Goal: Task Accomplishment & Management: Manage account settings

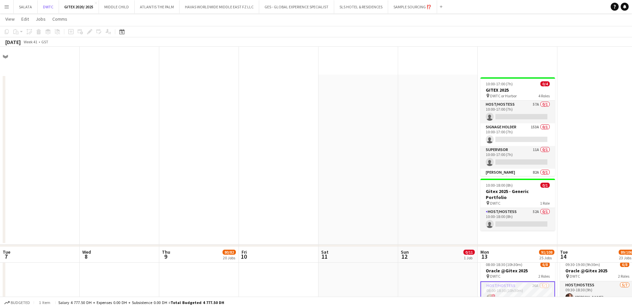
click at [42, 12] on button "DWTC Close" at bounding box center [48, 6] width 21 height 13
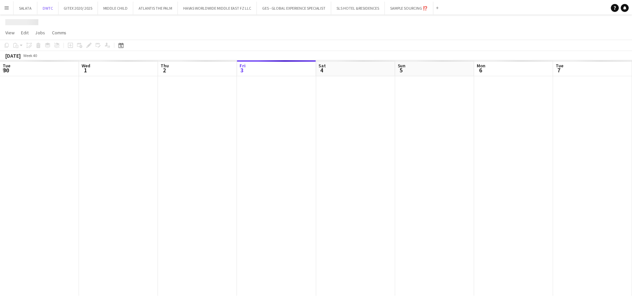
scroll to position [0, 159]
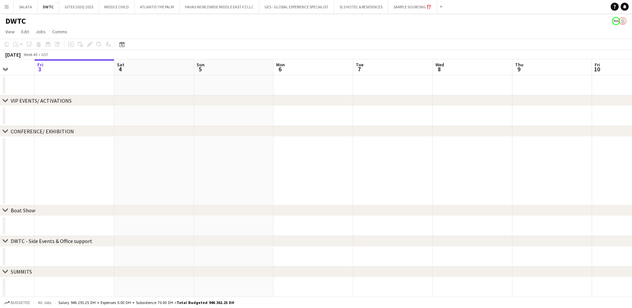
drag, startPoint x: 491, startPoint y: 165, endPoint x: 343, endPoint y: 174, distance: 148.1
click at [344, 174] on app-calendar-viewport "Tue 30 Wed 1 Thu 2 Fri 3 Sat 4 Sun 5 Mon 6 Tue 7 Wed 8 Thu 9 Fri 10 Sat 11 Sun …" at bounding box center [316, 224] width 632 height 330
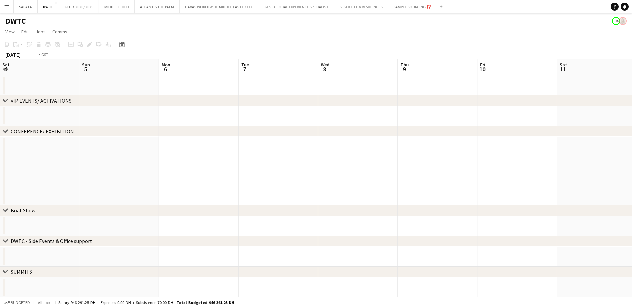
drag, startPoint x: 453, startPoint y: 178, endPoint x: 255, endPoint y: 186, distance: 198.3
click at [255, 186] on app-calendar-viewport "Wed 1 Thu 2 Fri 3 Sat 4 Sun 5 Mon 6 Tue 7 Wed 8 Thu 9 Fri 10 Sat 11 Sun 12 0/1 …" at bounding box center [316, 224] width 632 height 330
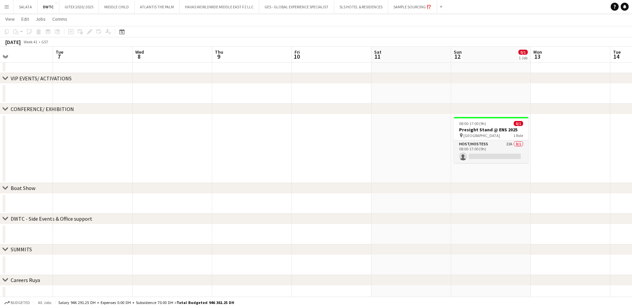
scroll to position [33, 0]
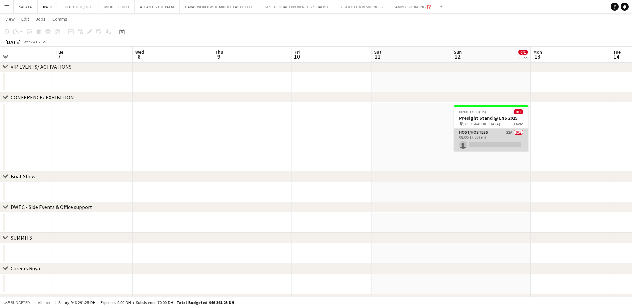
click at [482, 133] on app-card-role "Host/Hostess 22A 0/1 08:00-17:00 (9h) single-neutral-actions" at bounding box center [491, 140] width 75 height 23
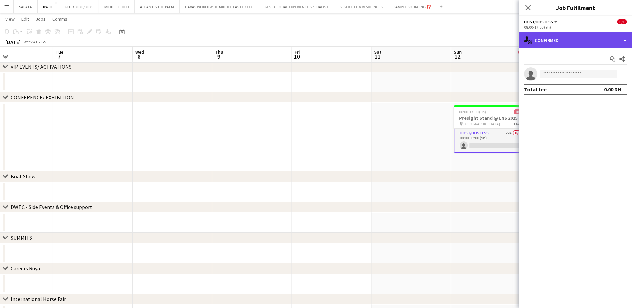
click at [578, 43] on div "single-neutral-actions-check-2 Confirmed" at bounding box center [574, 40] width 113 height 16
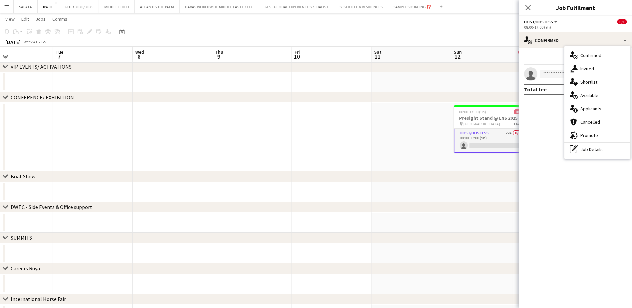
click at [589, 82] on span "Shortlist" at bounding box center [588, 82] width 17 height 6
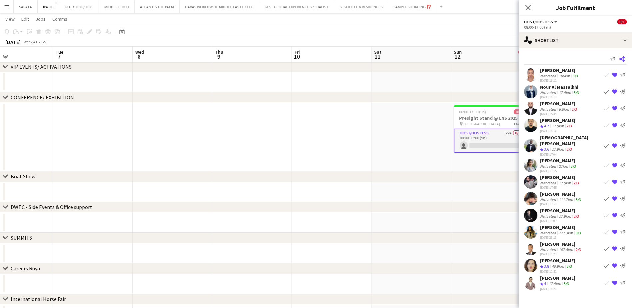
click at [622, 58] on icon at bounding box center [621, 58] width 5 height 5
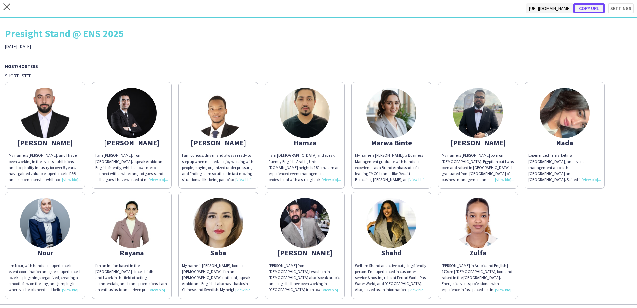
click at [584, 11] on button "Copy url" at bounding box center [588, 8] width 31 height 10
click at [6, 9] on icon "close" at bounding box center [6, 6] width 7 height 7
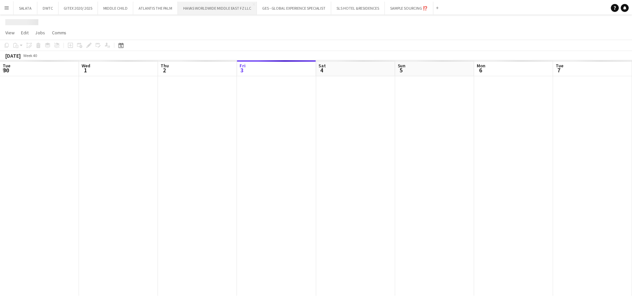
scroll to position [0, 159]
